Goal: Transaction & Acquisition: Purchase product/service

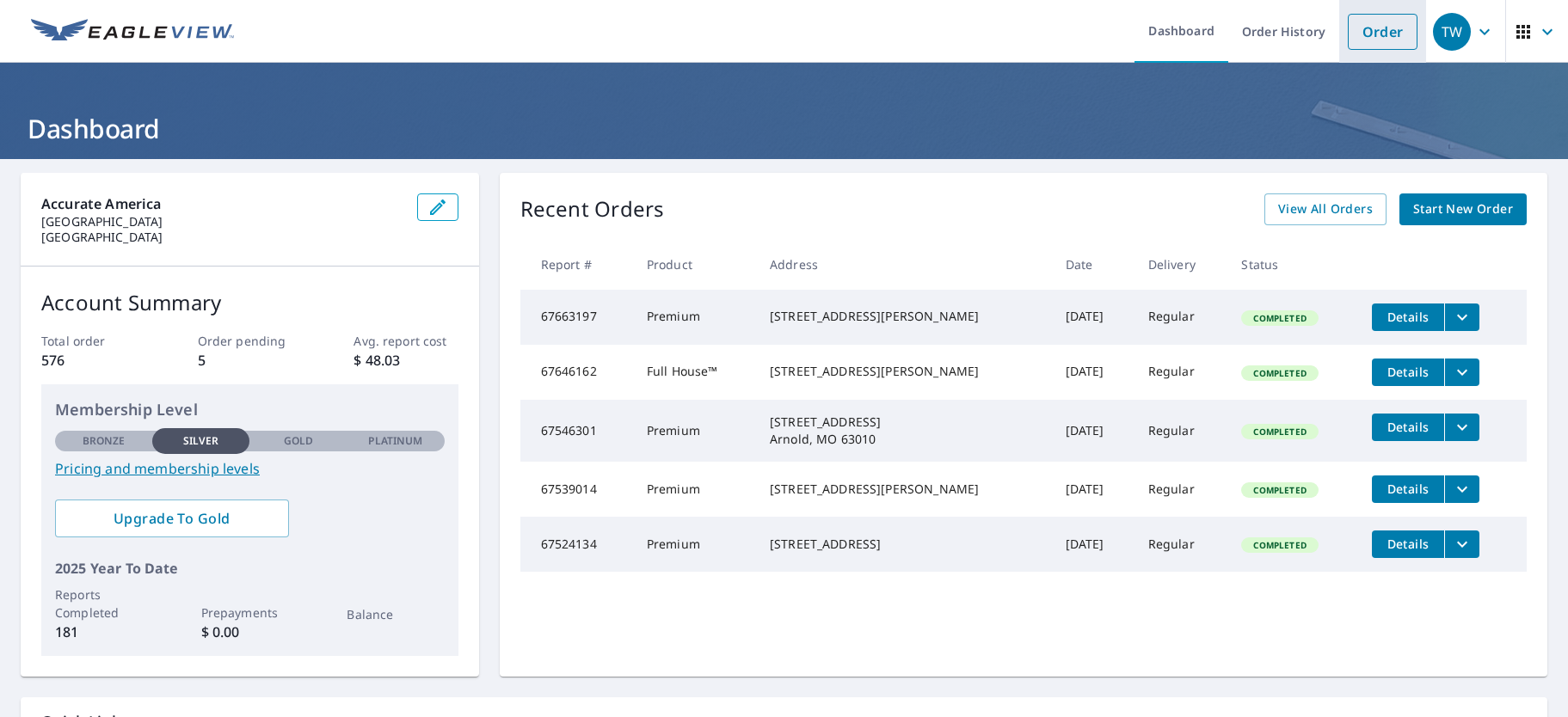
click at [1398, 39] on link "Order" at bounding box center [1382, 31] width 69 height 36
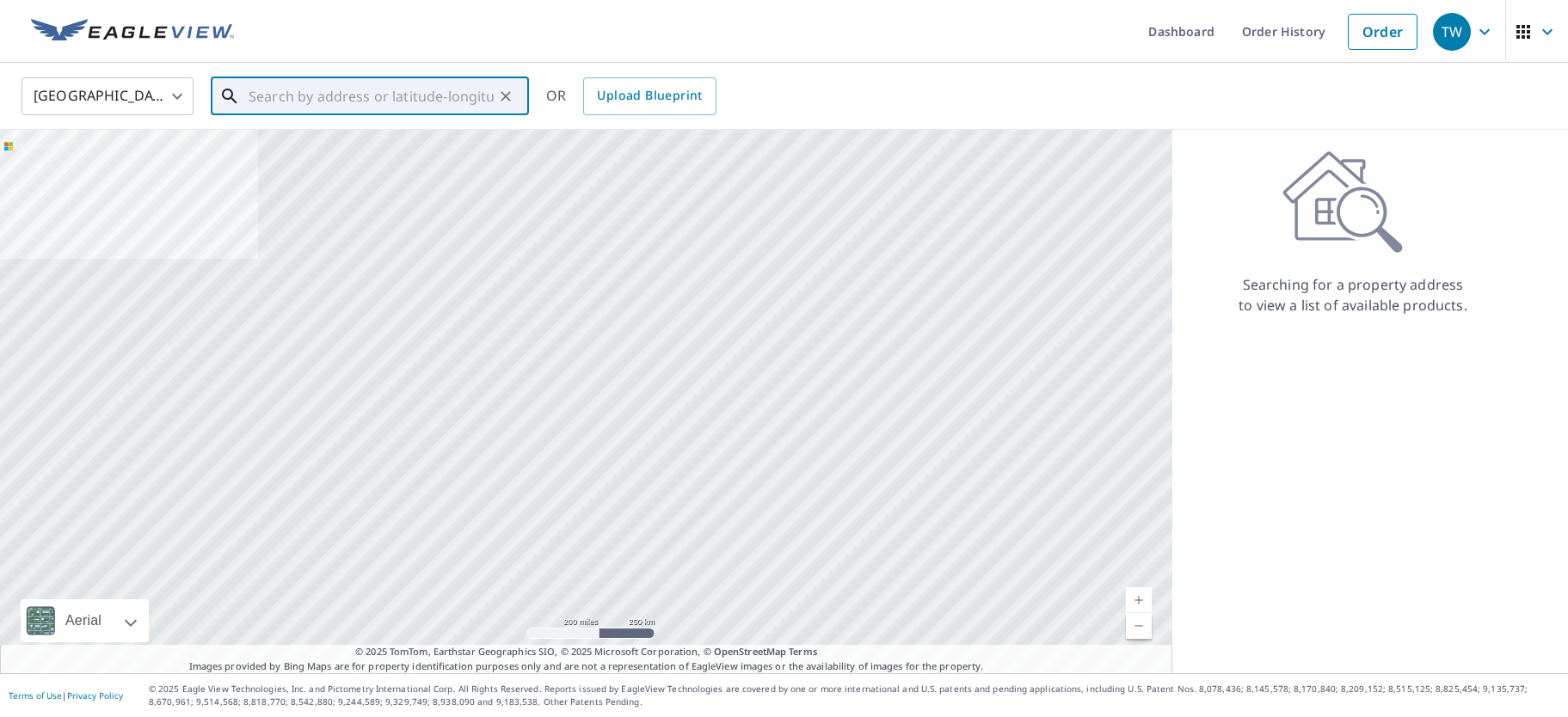
click at [285, 94] on input "text" at bounding box center [371, 96] width 246 height 48
paste input "[STREET_ADDRESS] • [US_STATE][GEOGRAPHIC_DATA]"
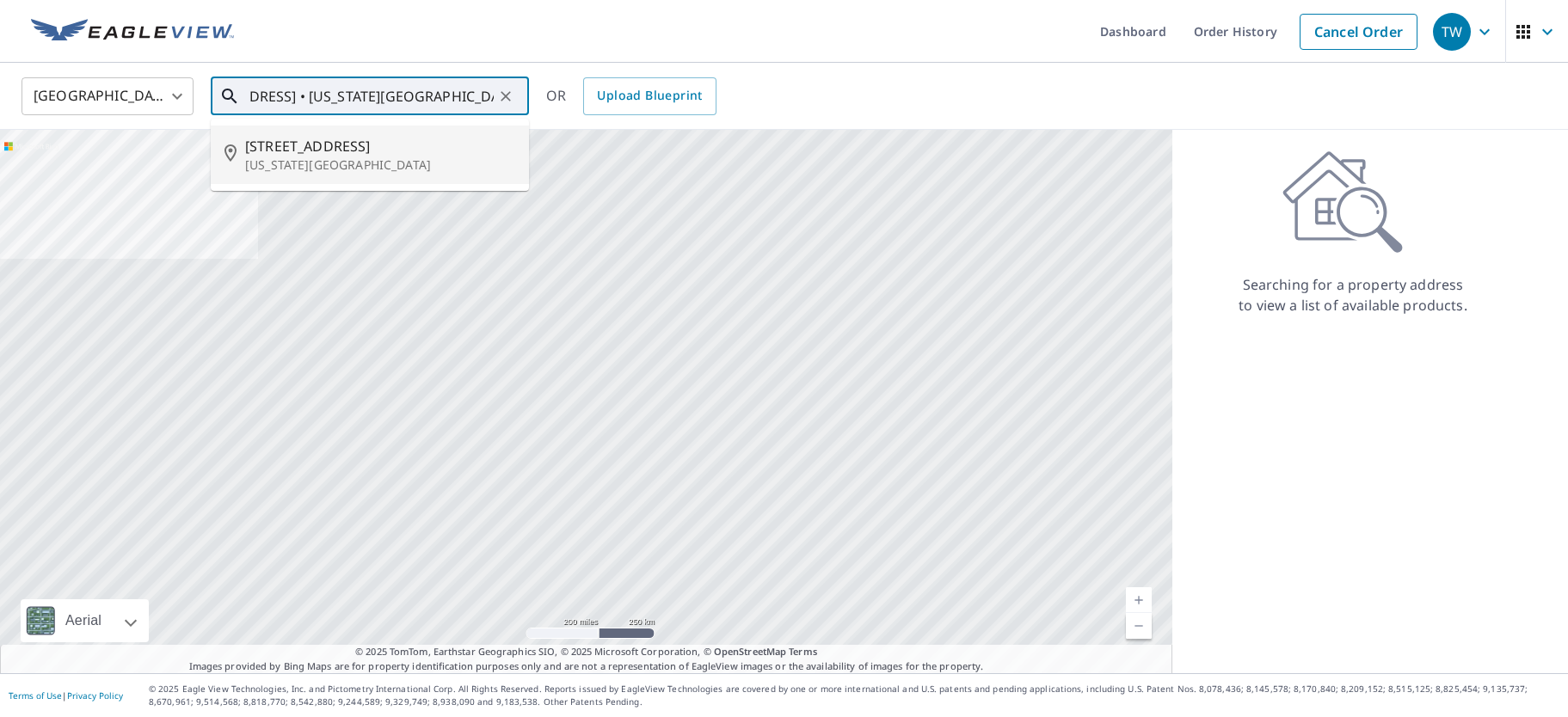
click at [335, 150] on span "[STREET_ADDRESS]" at bounding box center [381, 146] width 270 height 21
type input "[STREET_ADDRESS][US_STATE]"
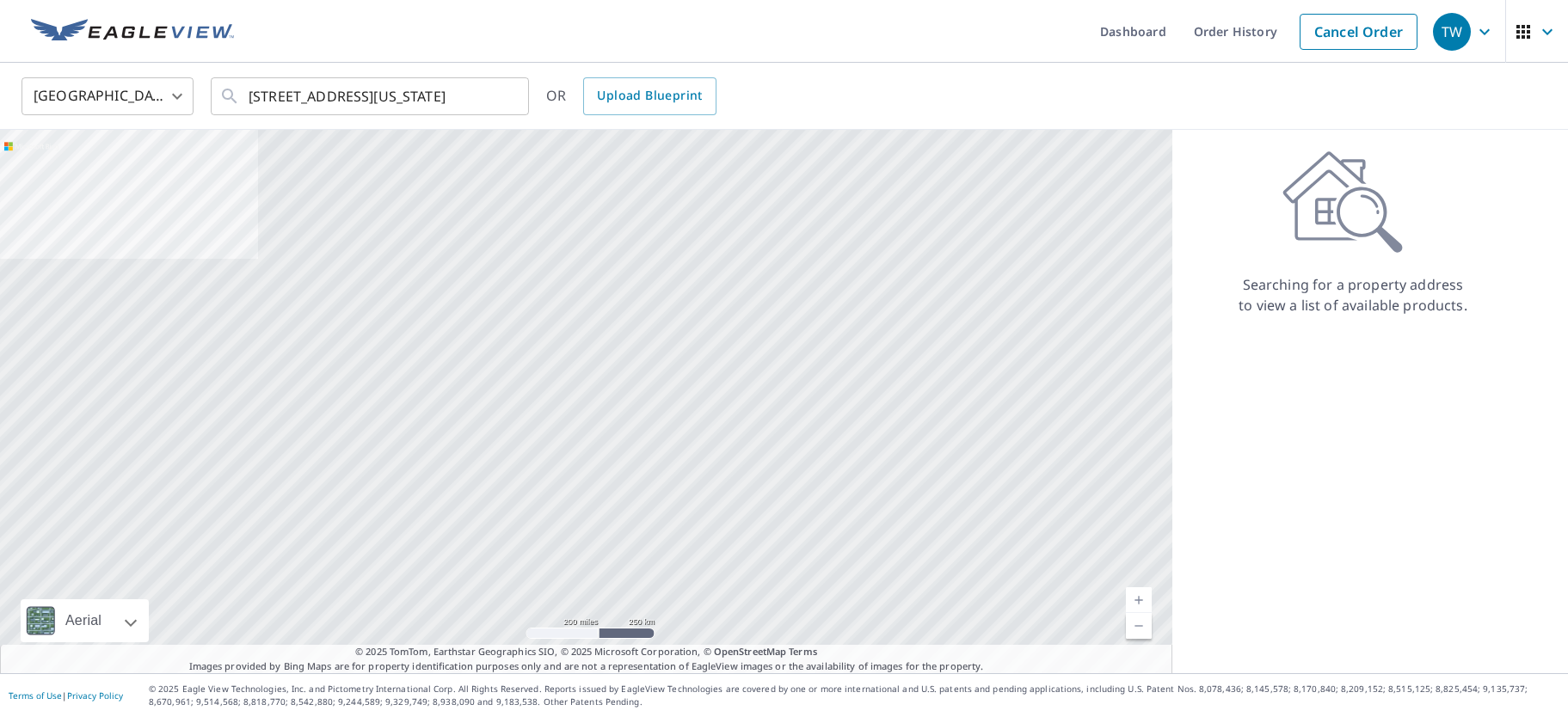
scroll to position [0, 0]
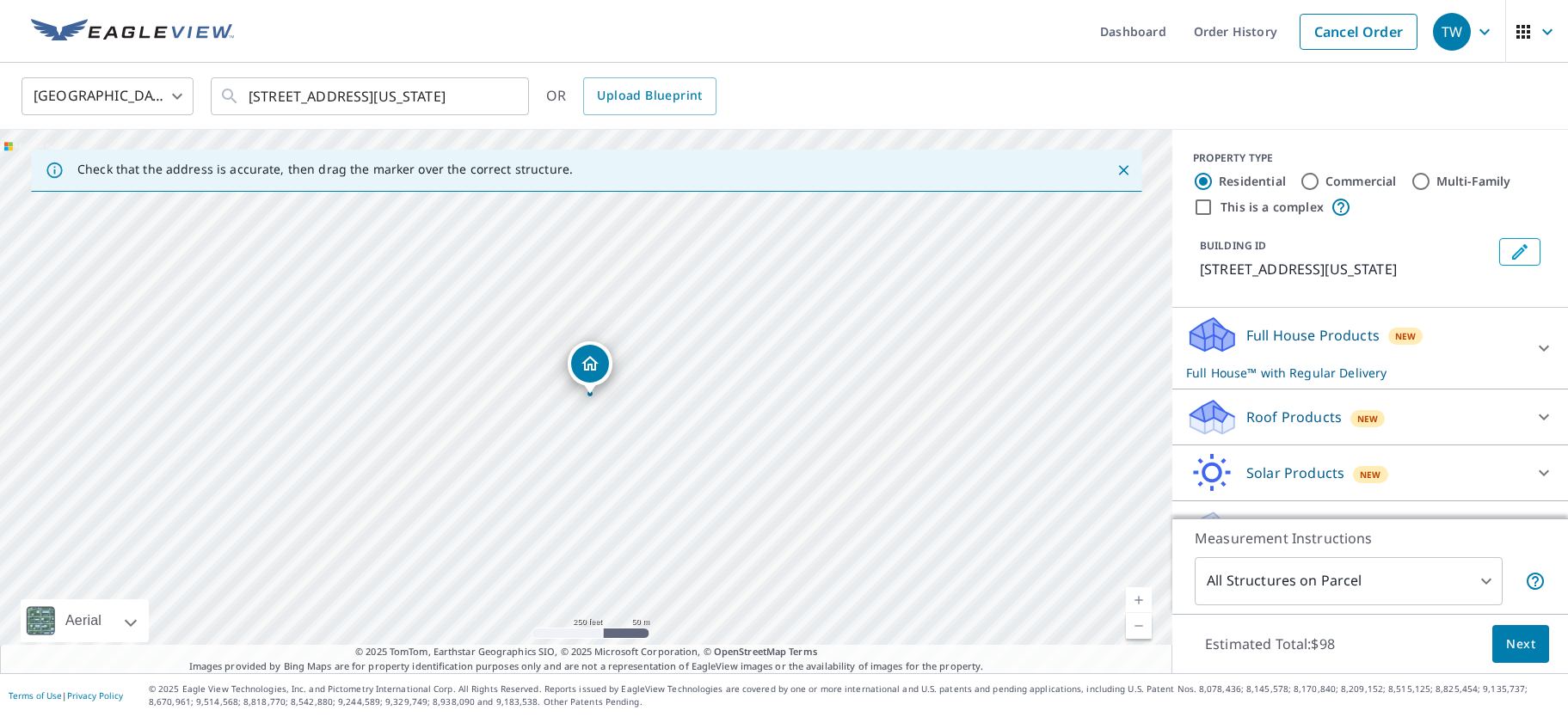
click at [1524, 430] on div at bounding box center [1544, 417] width 41 height 41
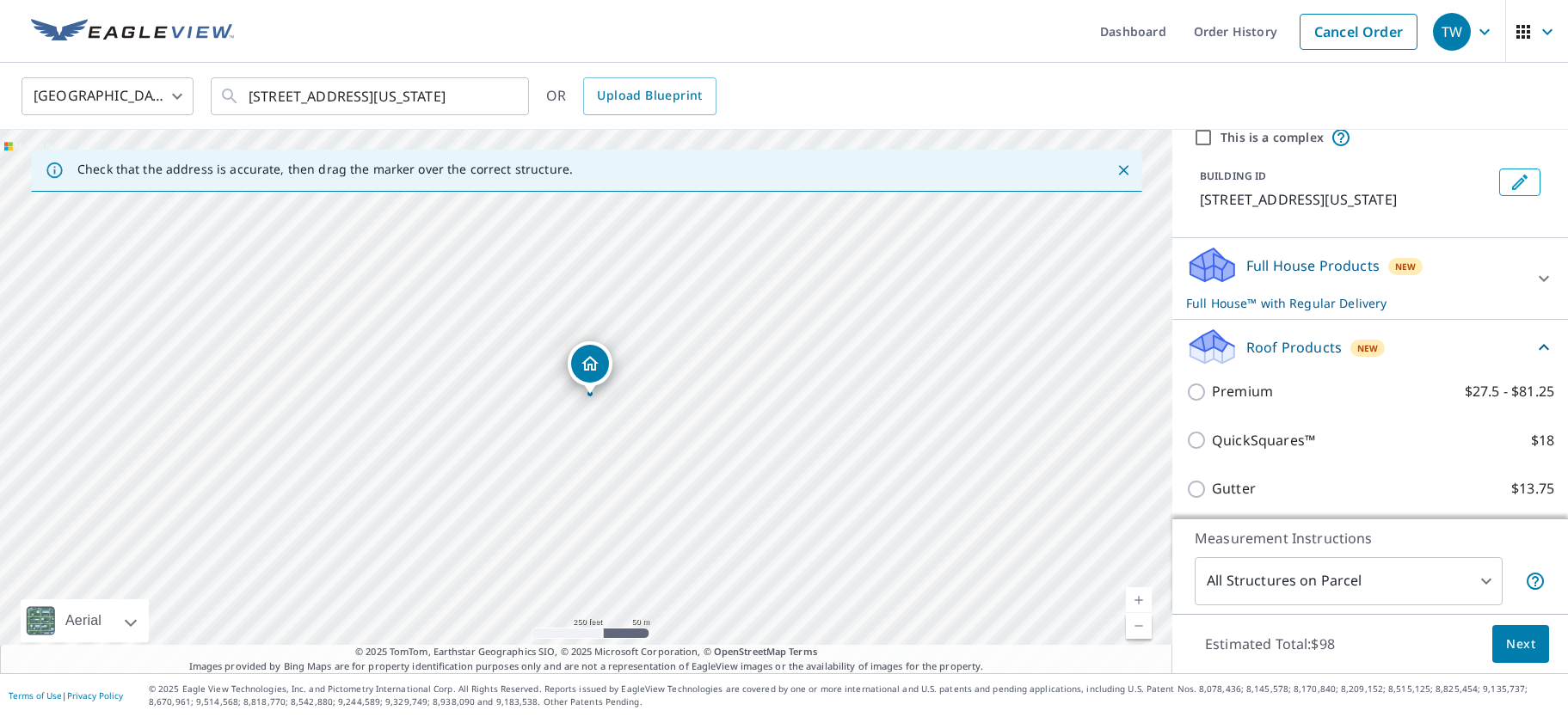
scroll to position [114, 0]
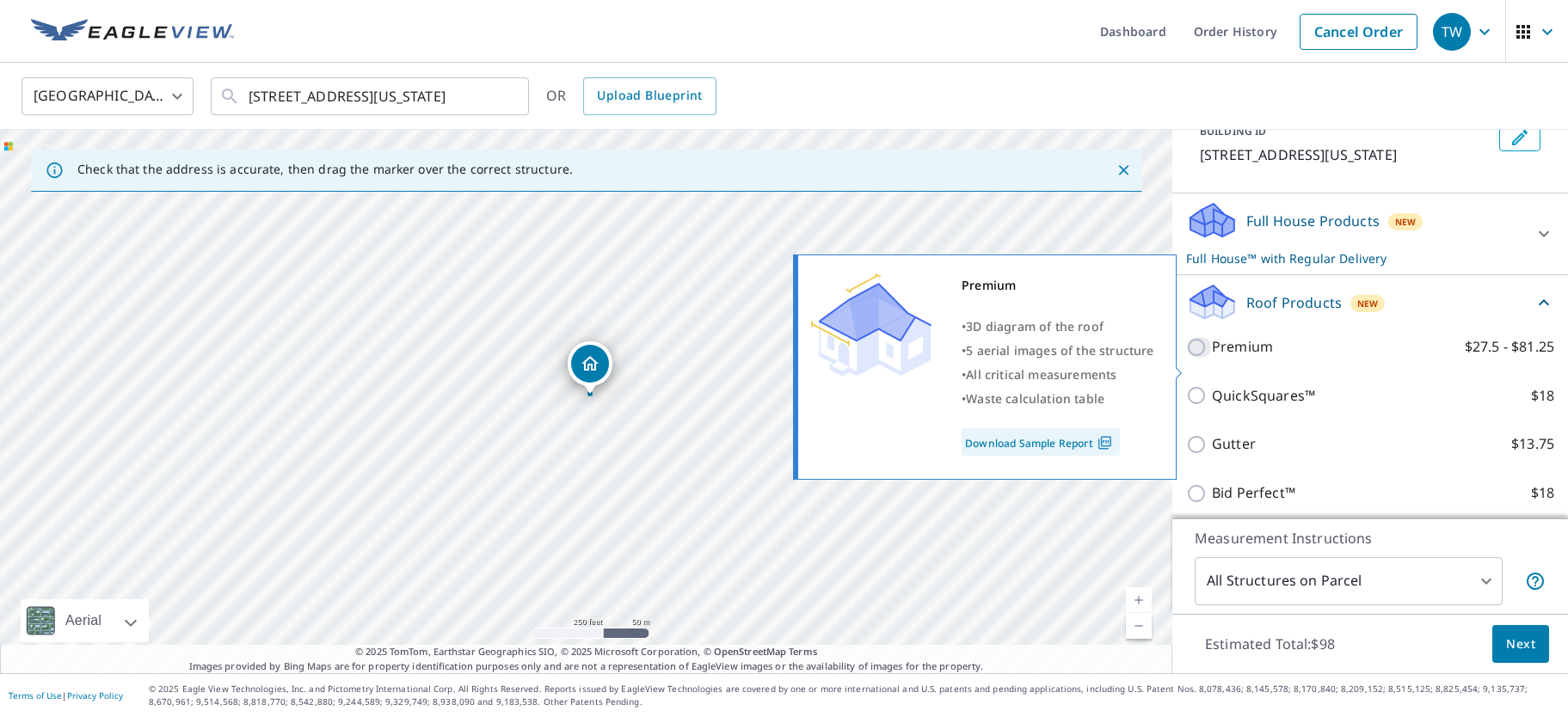
drag, startPoint x: 1194, startPoint y: 368, endPoint x: 1214, endPoint y: 375, distance: 21.2
click at [1194, 358] on input "Premium $27.5 - $81.25" at bounding box center [1199, 347] width 25 height 21
checkbox input "true"
checkbox input "false"
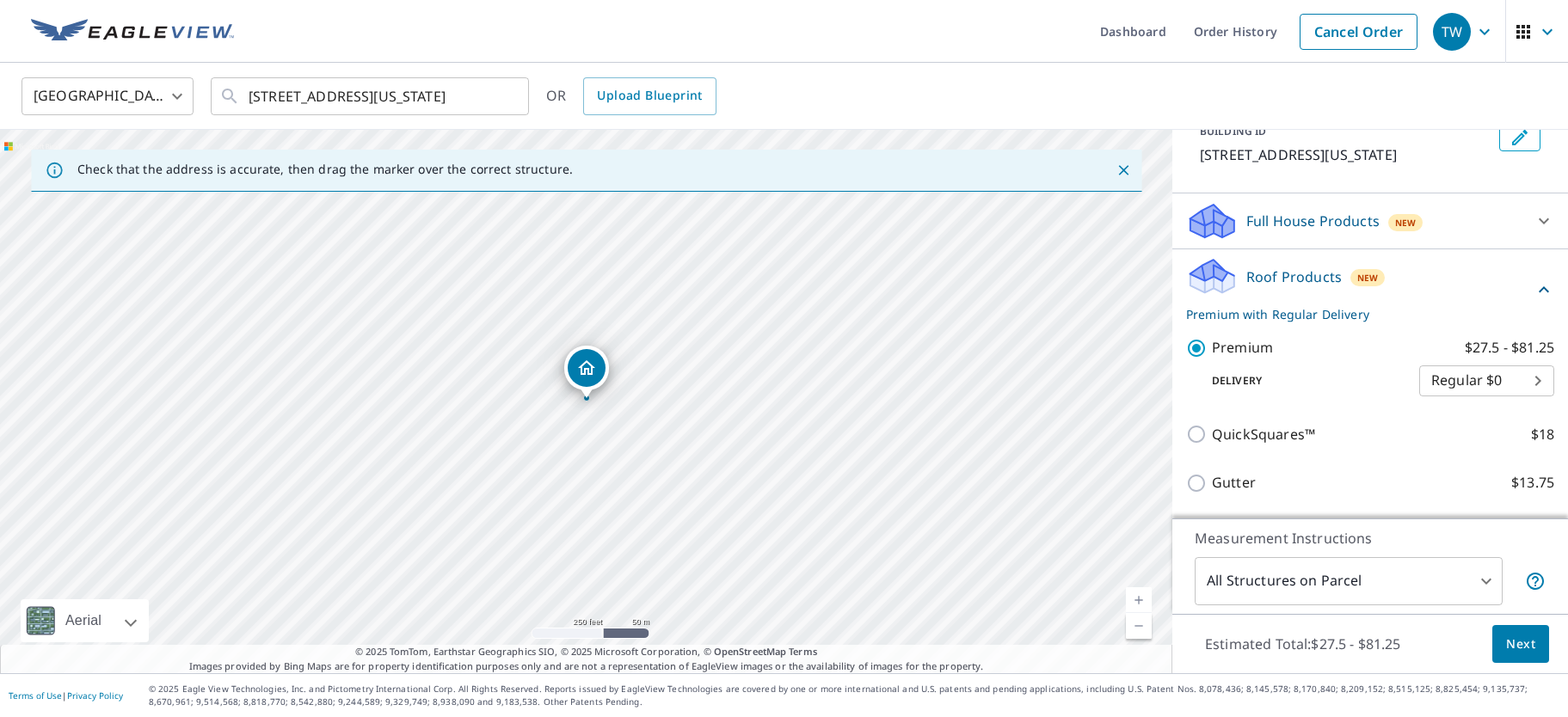
click at [1531, 650] on span "Next" at bounding box center [1521, 645] width 29 height 22
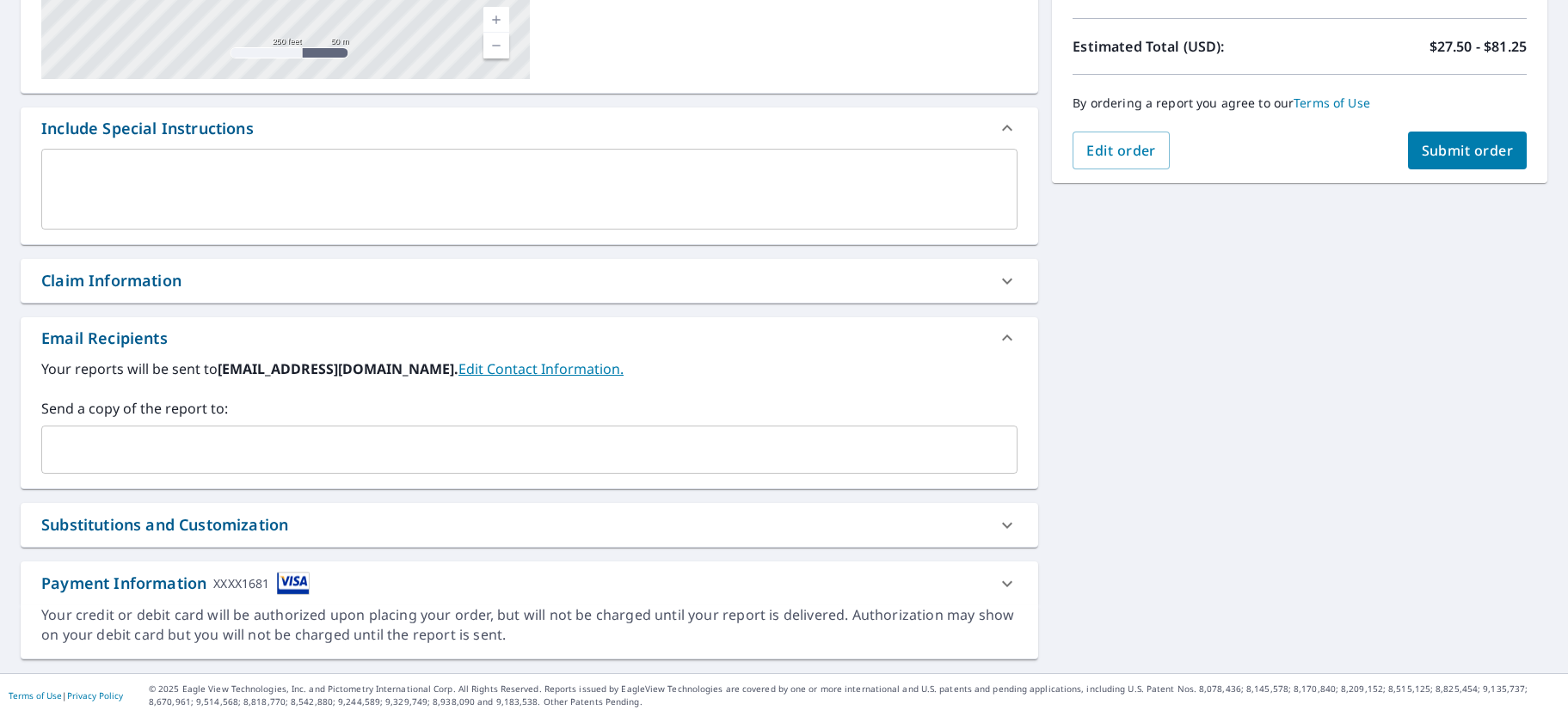
scroll to position [366, 0]
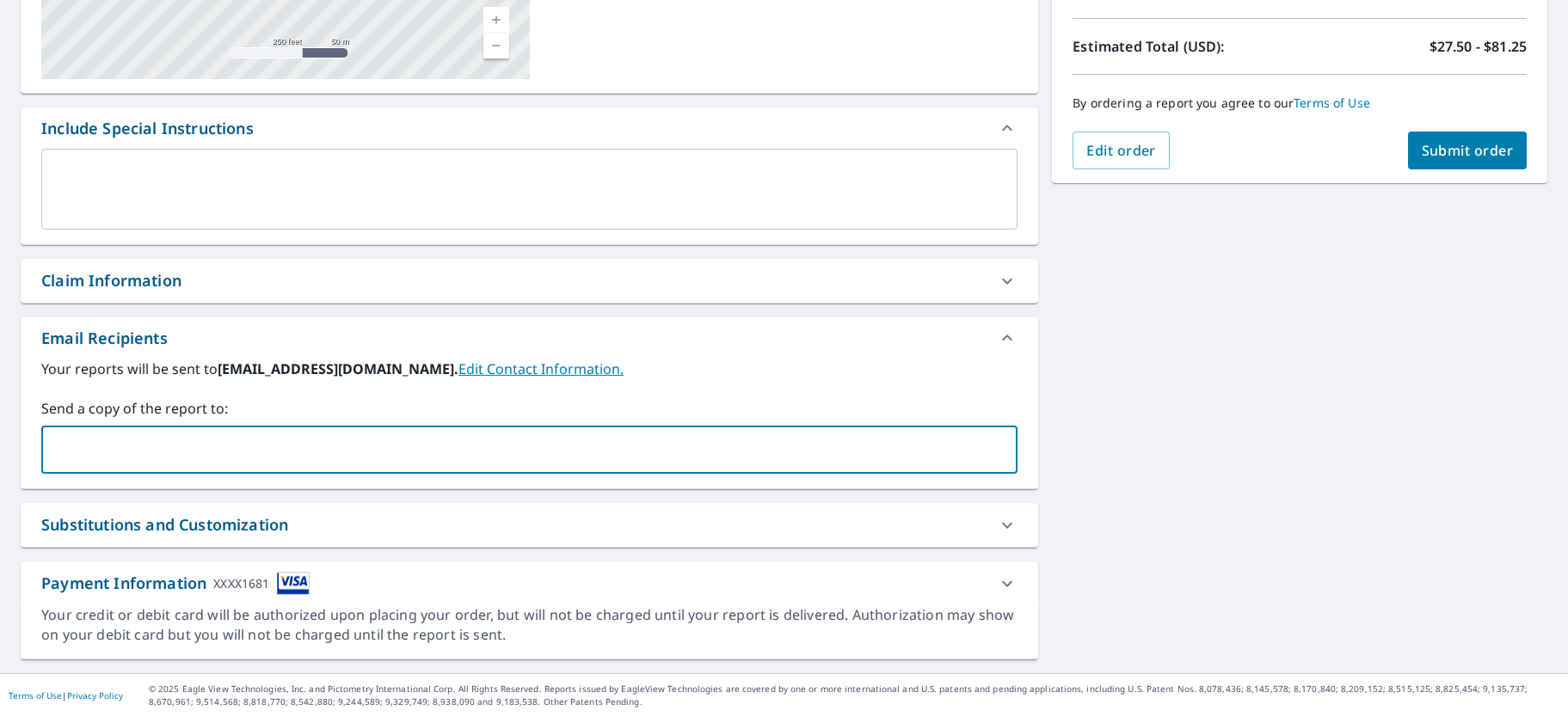
click at [84, 447] on input "text" at bounding box center [516, 449] width 935 height 32
type input "[EMAIL_ADDRESS][DOMAIN_NAME]"
checkbox input "true"
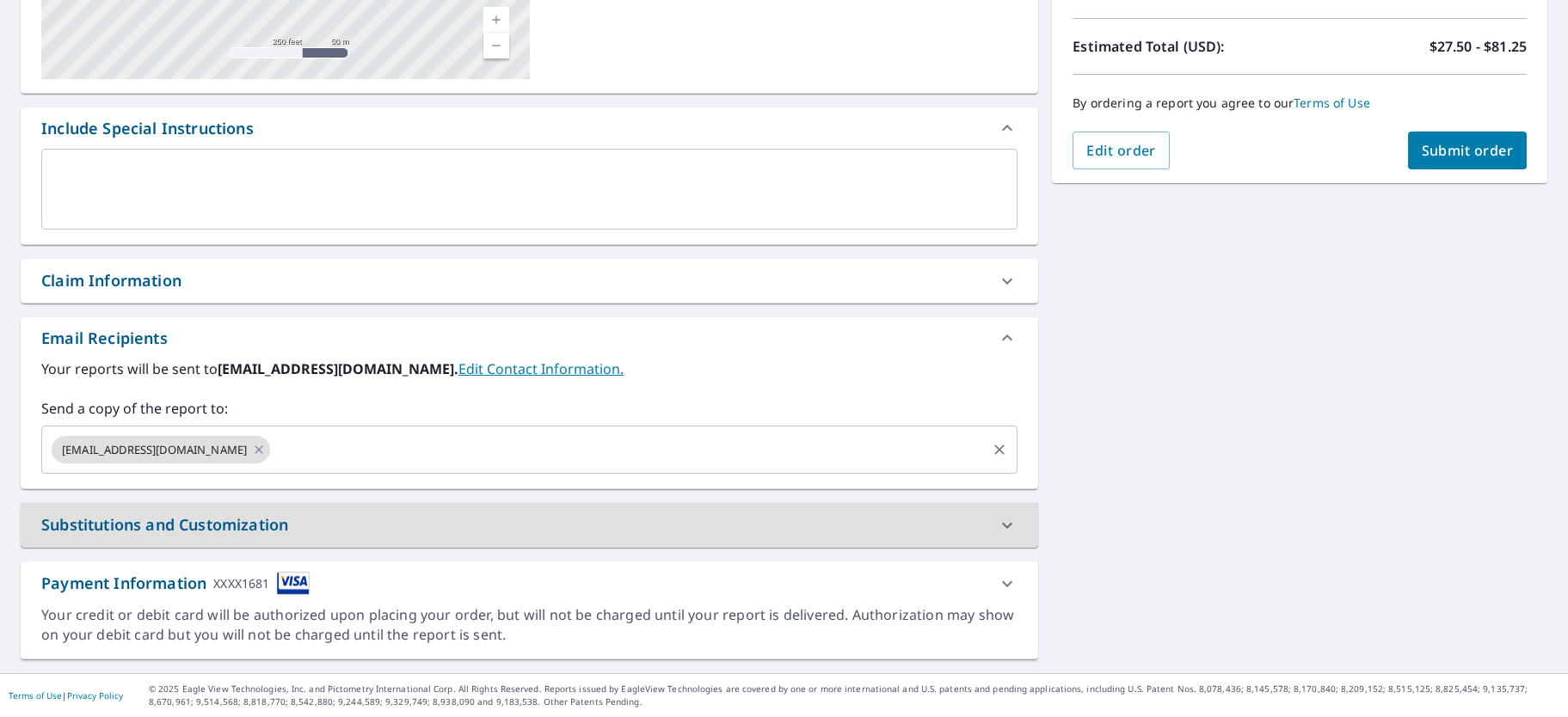
click at [297, 446] on input "text" at bounding box center [628, 449] width 711 height 32
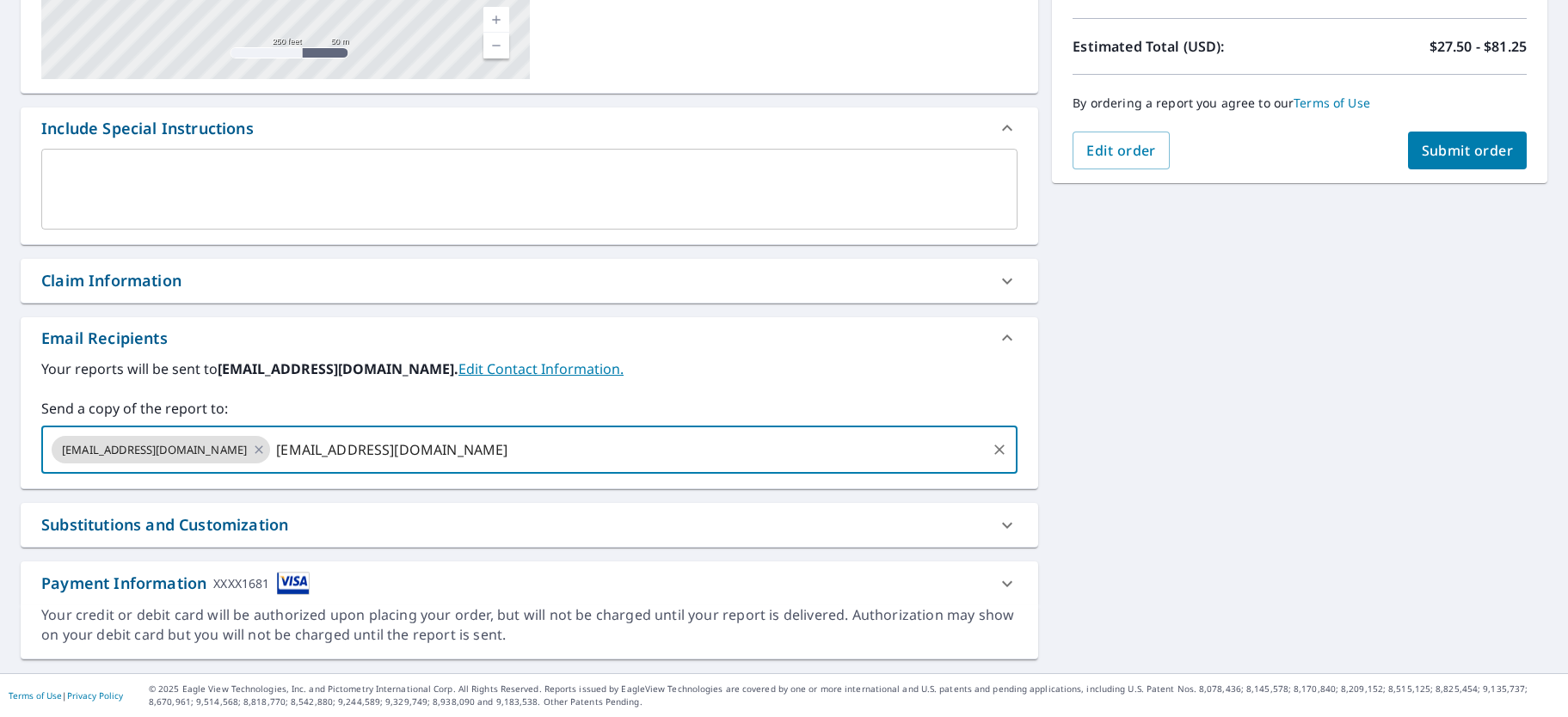
type input "[EMAIL_ADDRESS][DOMAIN_NAME]"
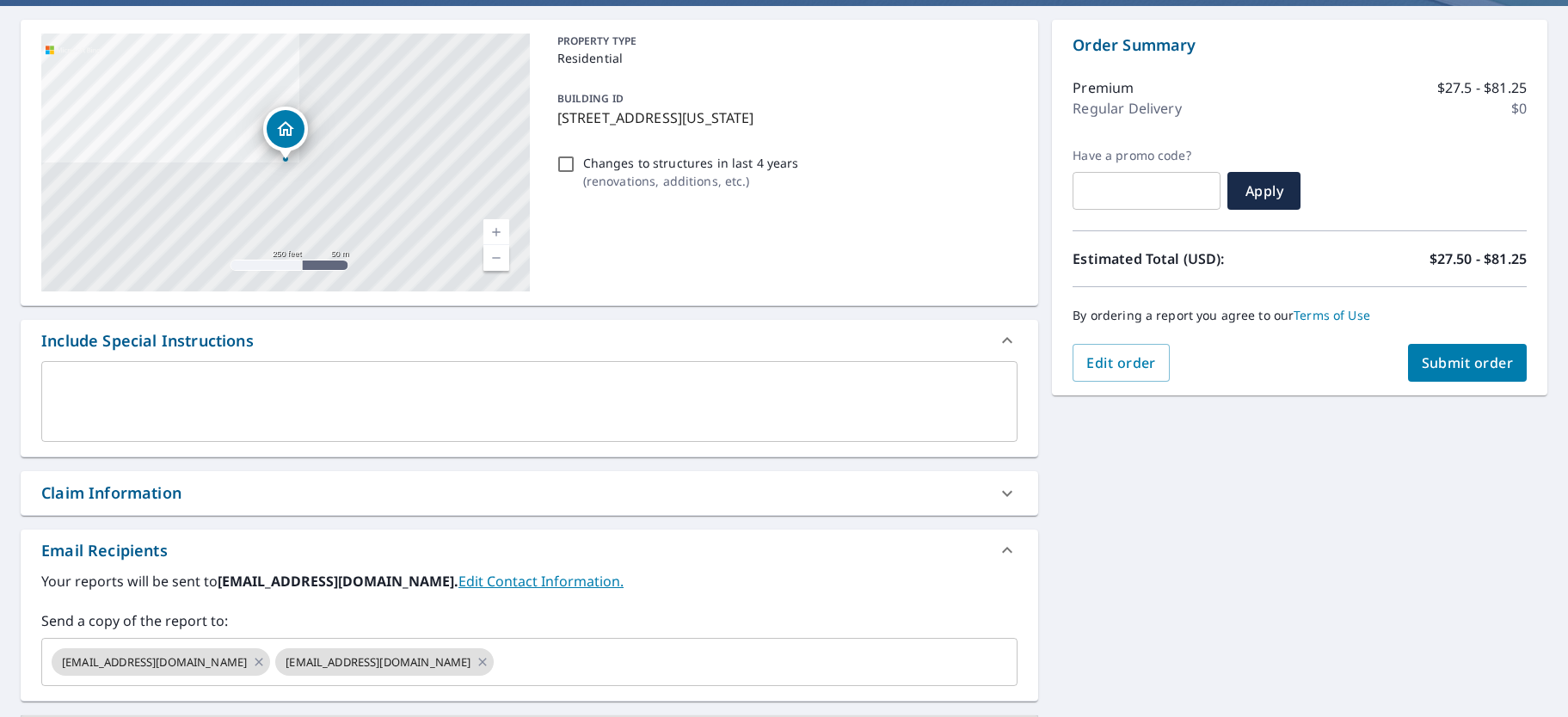
scroll to position [4, 0]
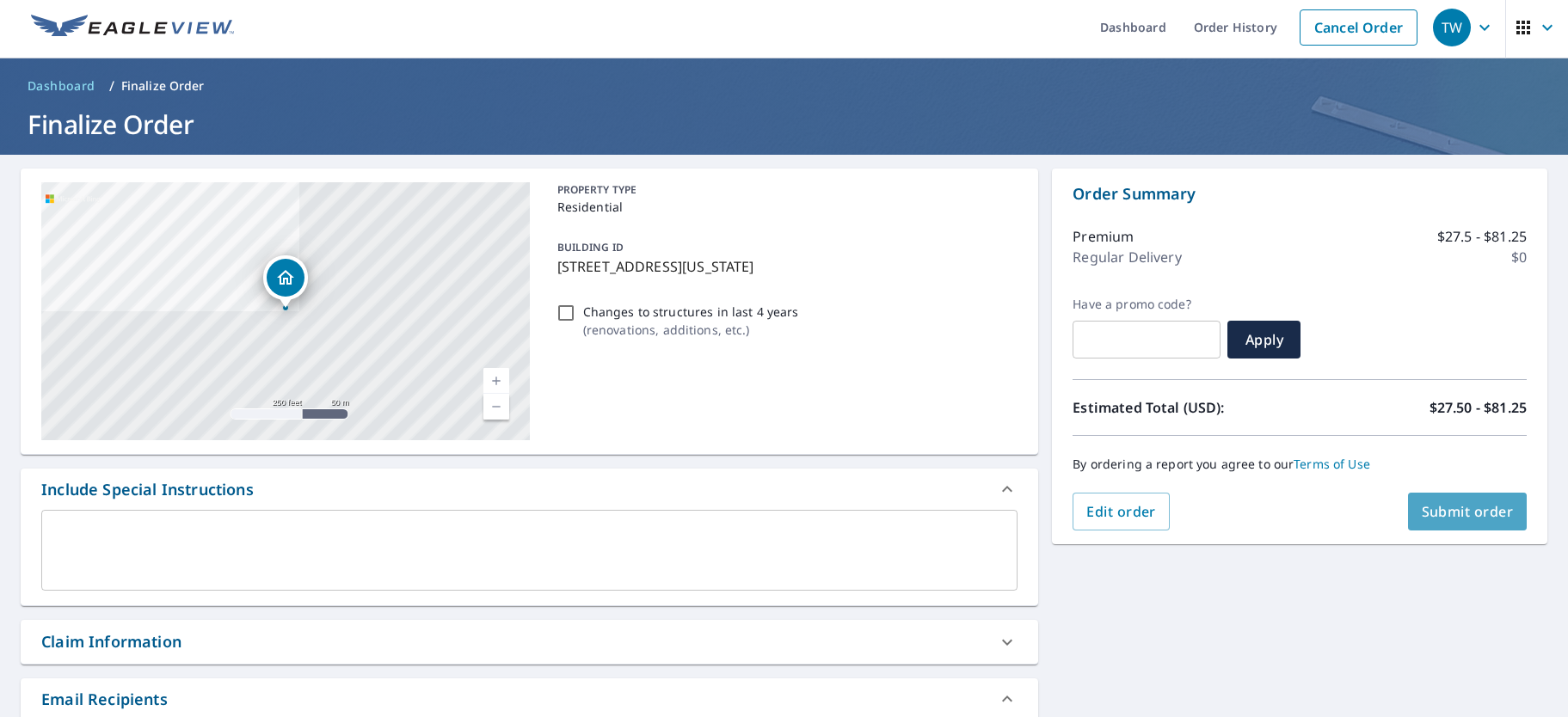
click at [1463, 511] on span "Submit order" at bounding box center [1468, 512] width 92 height 19
checkbox input "true"
